Goal: Information Seeking & Learning: Find specific fact

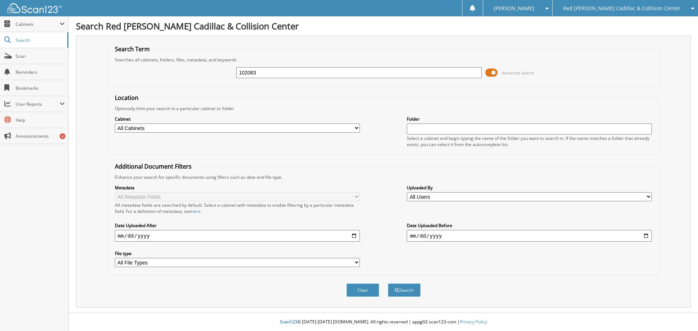
type input "102083"
click at [388, 284] on button "Search" at bounding box center [404, 290] width 33 height 13
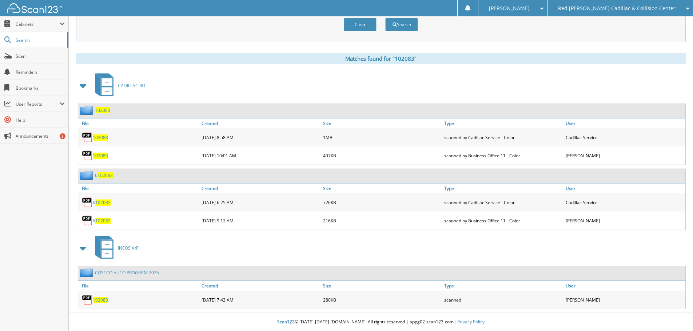
scroll to position [266, 0]
click at [103, 300] on span "102083" at bounding box center [100, 300] width 15 height 6
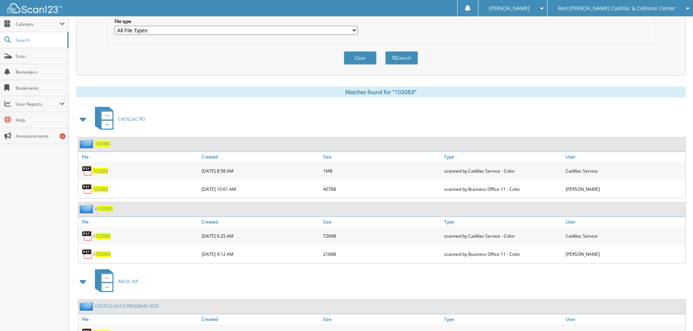
scroll to position [193, 0]
